Goal: Information Seeking & Learning: Learn about a topic

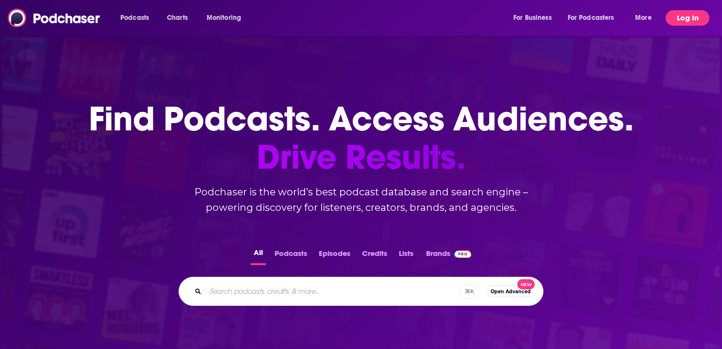
click at [675, 24] on button "Log In" at bounding box center [688, 18] width 44 height 16
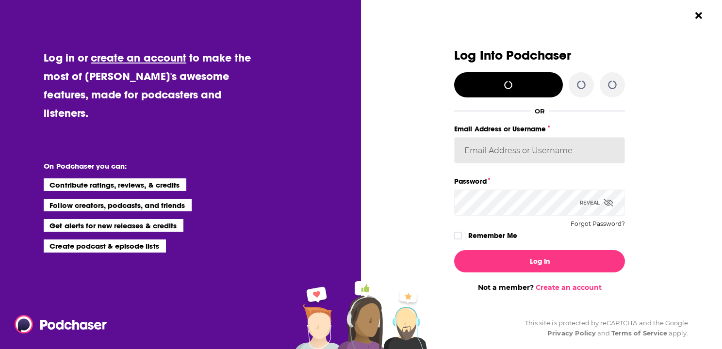
type input "gussent"
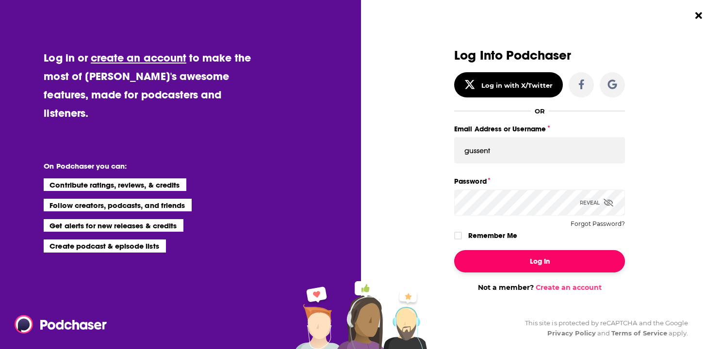
click at [526, 263] on button "Log In" at bounding box center [539, 261] width 171 height 22
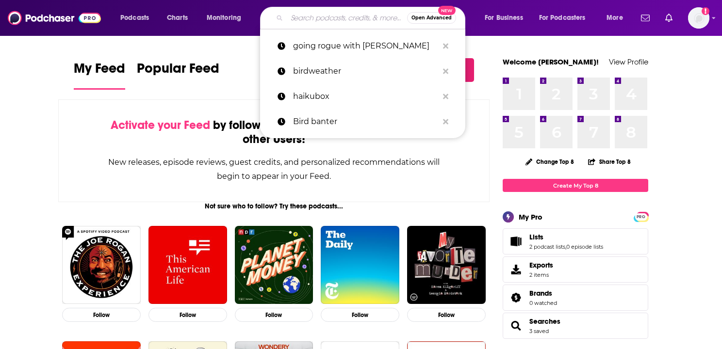
click at [315, 16] on input "Search podcasts, credits, & more..." at bounding box center [347, 18] width 120 height 16
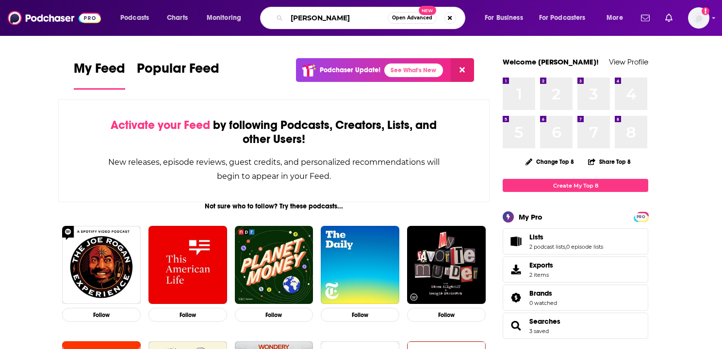
type input "[PERSON_NAME]"
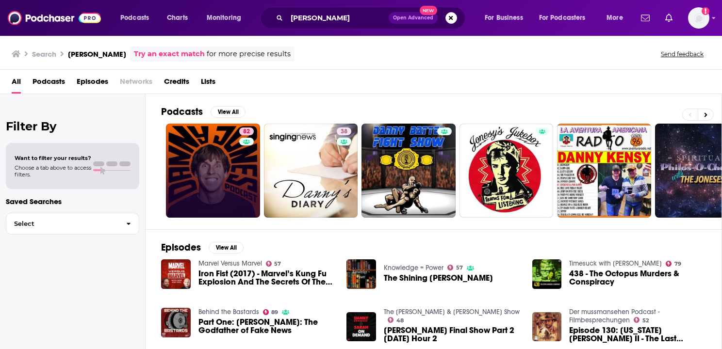
click at [174, 161] on link "82" at bounding box center [213, 171] width 94 height 94
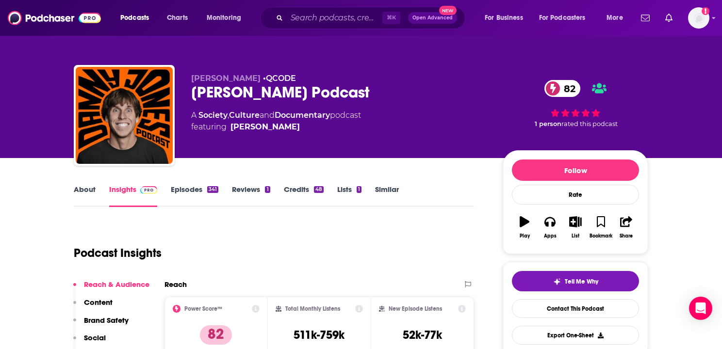
click at [192, 192] on link "Episodes 341" at bounding box center [195, 196] width 48 height 22
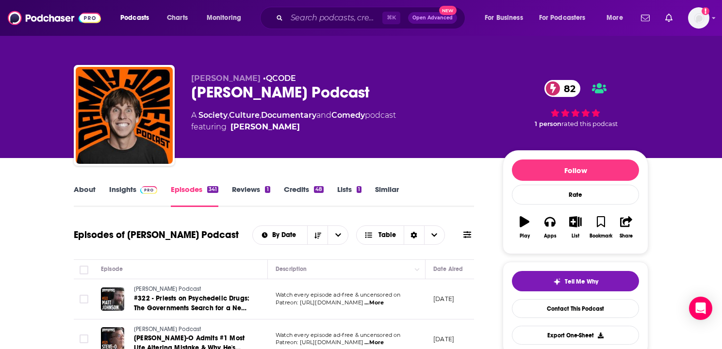
click at [122, 187] on link "Insights" at bounding box center [133, 196] width 48 height 22
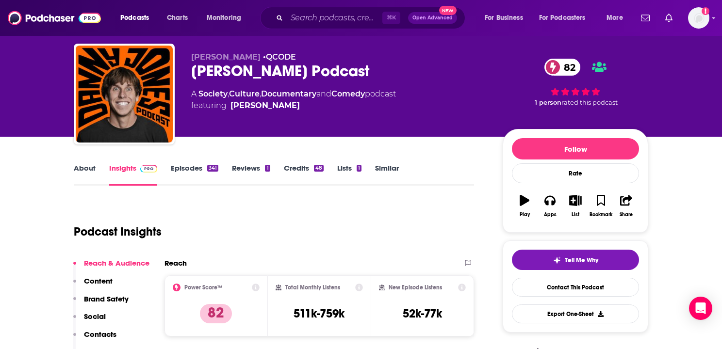
scroll to position [22, 0]
